Goal: Navigation & Orientation: Find specific page/section

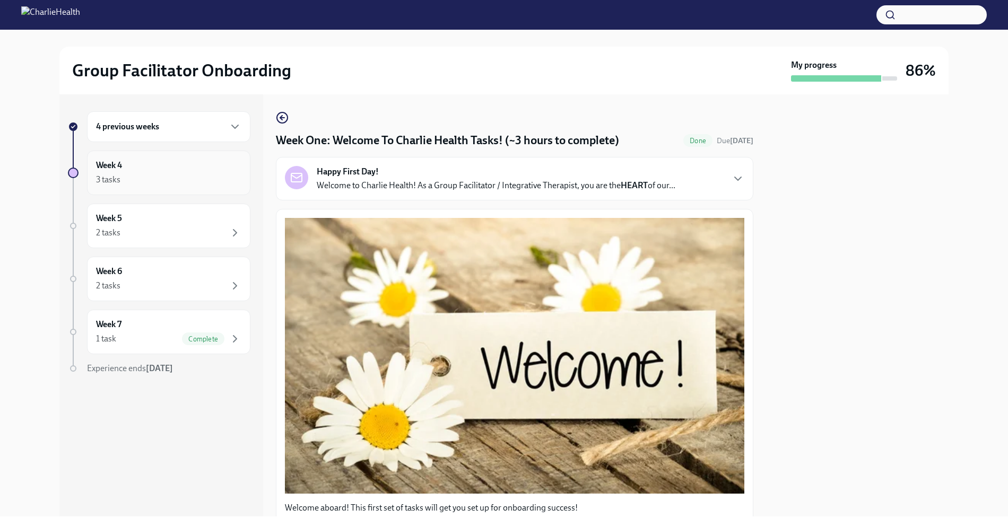
click at [149, 171] on div "Week 4 3 tasks" at bounding box center [168, 173] width 145 height 27
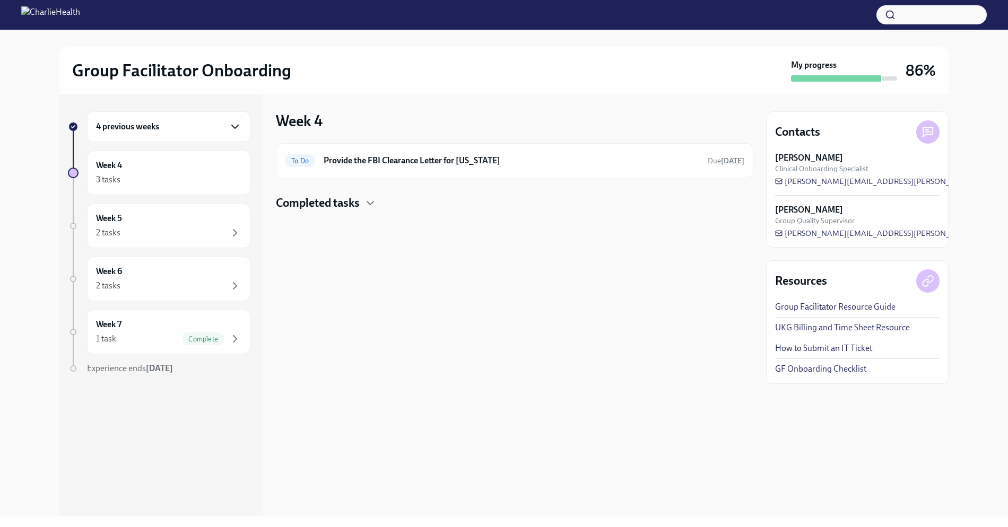
click at [233, 124] on icon "button" at bounding box center [235, 126] width 13 height 13
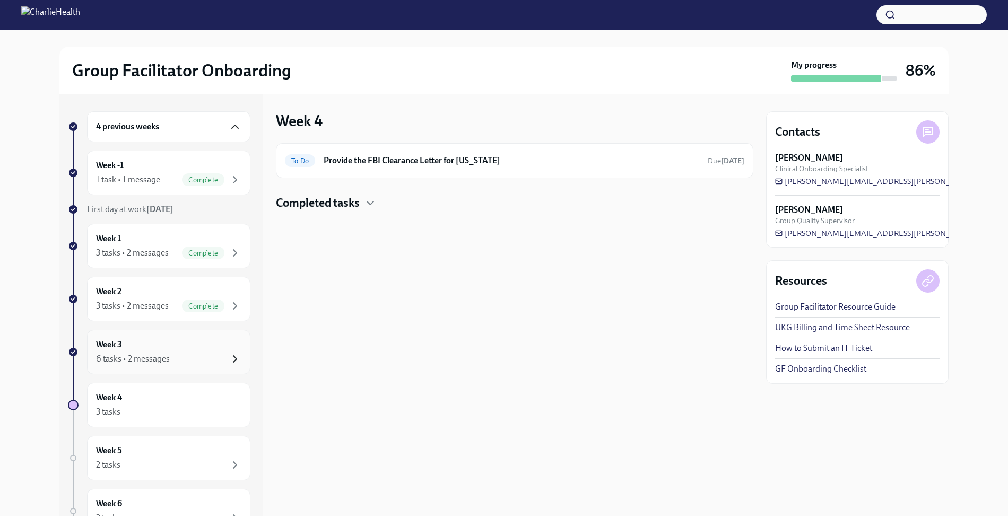
click at [230, 359] on icon "button" at bounding box center [235, 359] width 13 height 13
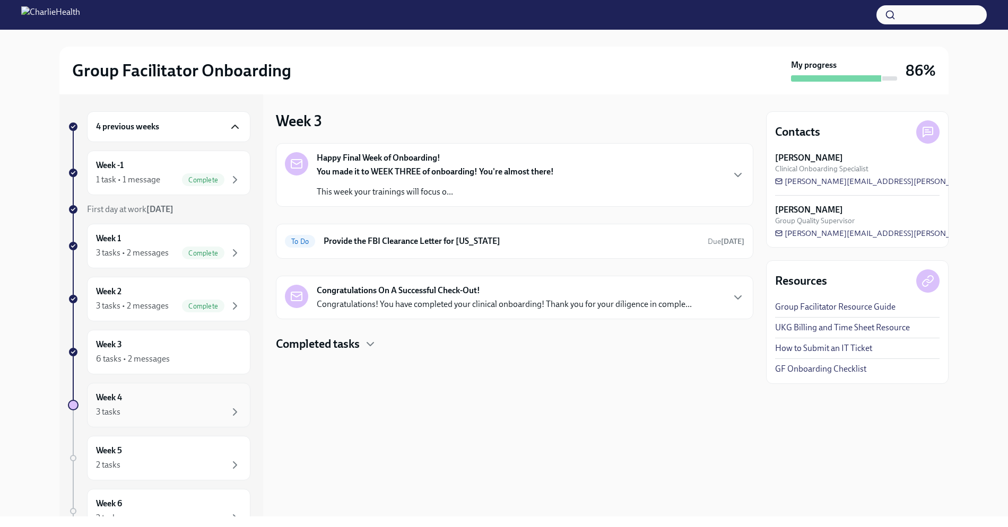
click at [223, 416] on div "Week 4 3 tasks" at bounding box center [168, 405] width 163 height 45
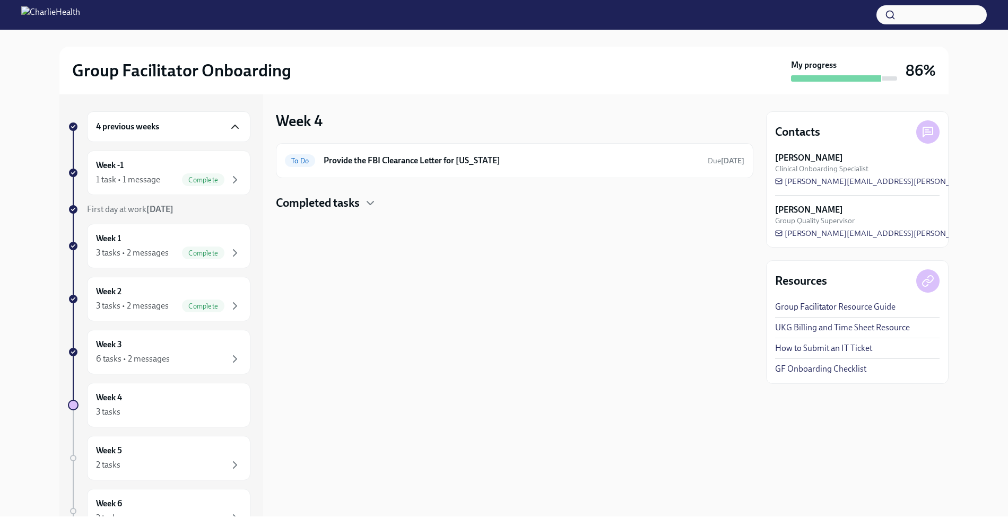
click at [215, 482] on div "4 previous weeks Week -1 1 task • 1 message Complete First day at work [DATE] W…" at bounding box center [159, 380] width 183 height 538
click at [217, 471] on div "Week 5 2 tasks" at bounding box center [168, 458] width 163 height 45
